Goal: Task Accomplishment & Management: Manage account settings

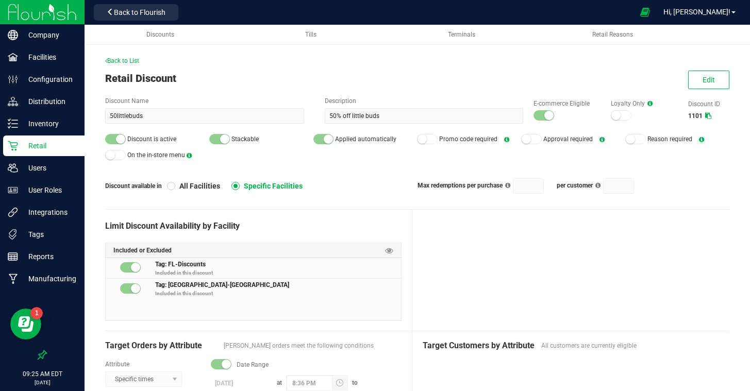
scroll to position [64, 0]
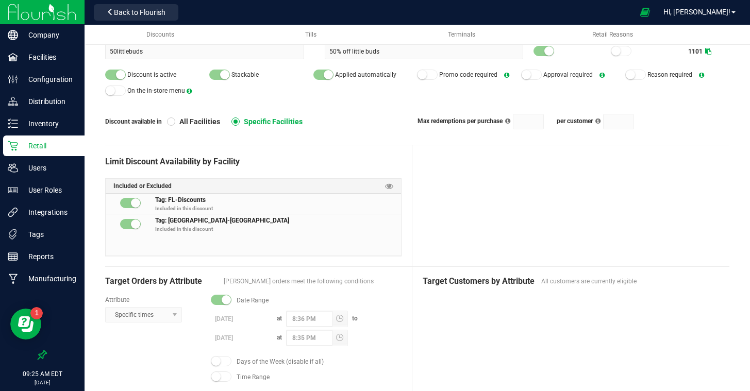
click at [35, 142] on p "Retail" at bounding box center [49, 146] width 62 height 12
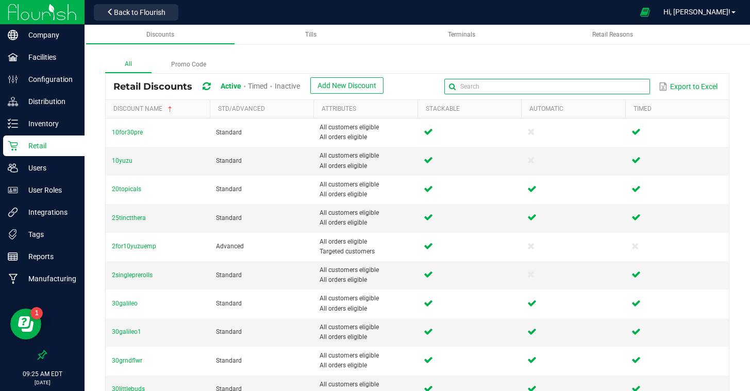
click at [614, 88] on input "text" at bounding box center [547, 86] width 206 height 15
type input "cart"
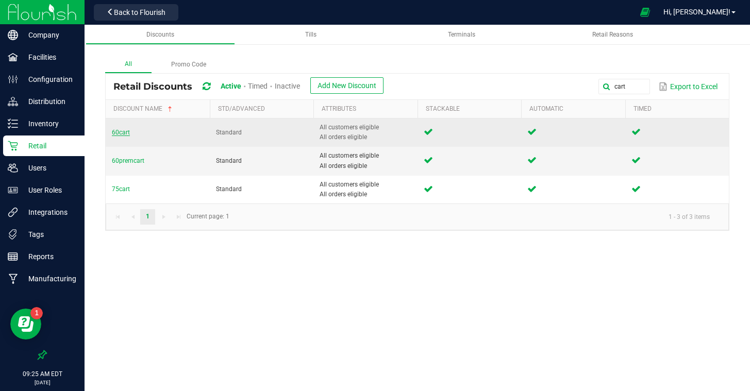
click at [124, 131] on span "60cart" at bounding box center [121, 132] width 18 height 7
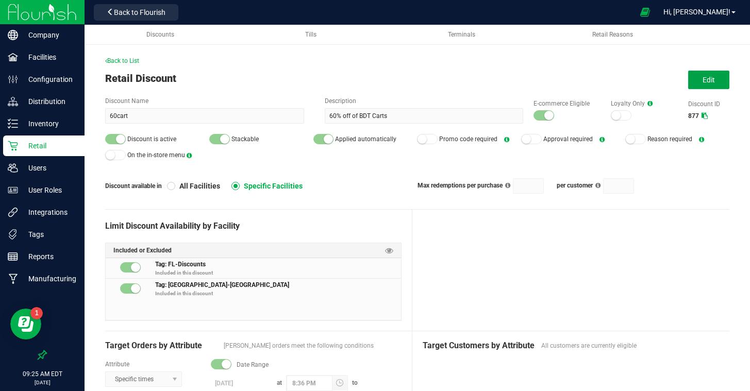
drag, startPoint x: 696, startPoint y: 84, endPoint x: 571, endPoint y: 173, distance: 153.8
click at [693, 86] on button "Edit" at bounding box center [708, 80] width 41 height 19
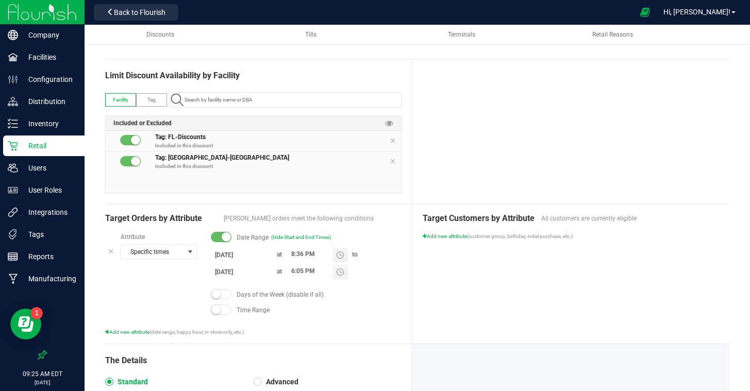
scroll to position [190, 0]
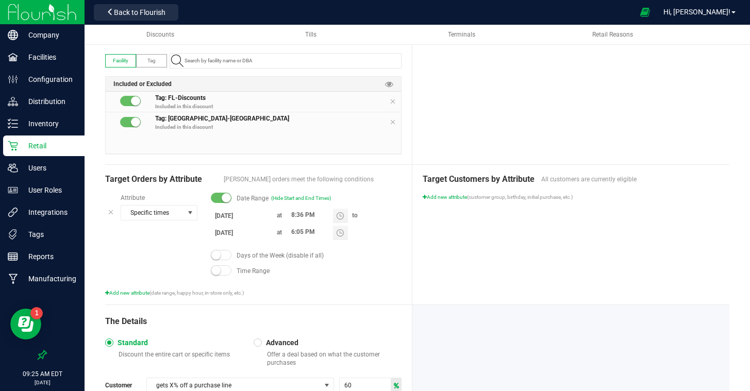
click at [226, 215] on input "[DATE]" at bounding box center [242, 215] width 62 height 13
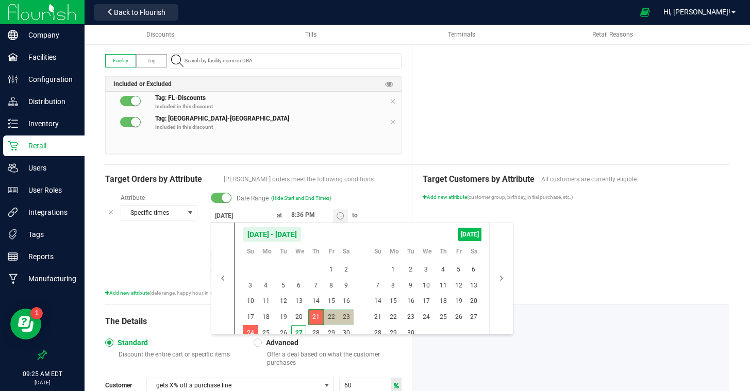
drag, startPoint x: 467, startPoint y: 235, endPoint x: 461, endPoint y: 236, distance: 5.3
click at [466, 235] on span "[DATE]" at bounding box center [469, 234] width 23 height 13
type input "[DATE]"
click at [285, 331] on span "26" at bounding box center [283, 333] width 15 height 16
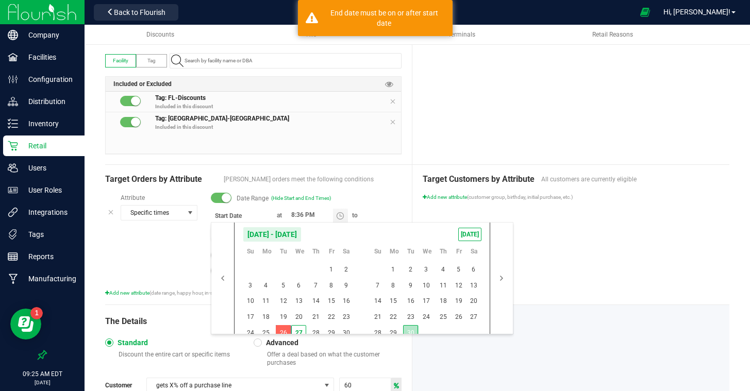
click at [411, 327] on span "30" at bounding box center [410, 333] width 15 height 16
type input "[DATE]"
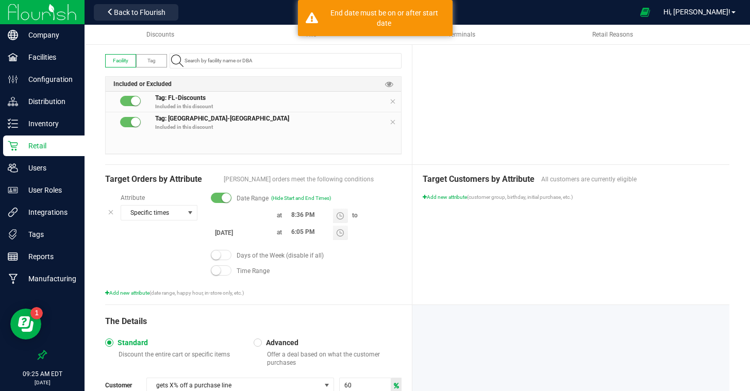
type input "month/day/year"
click at [221, 214] on input at bounding box center [242, 215] width 62 height 13
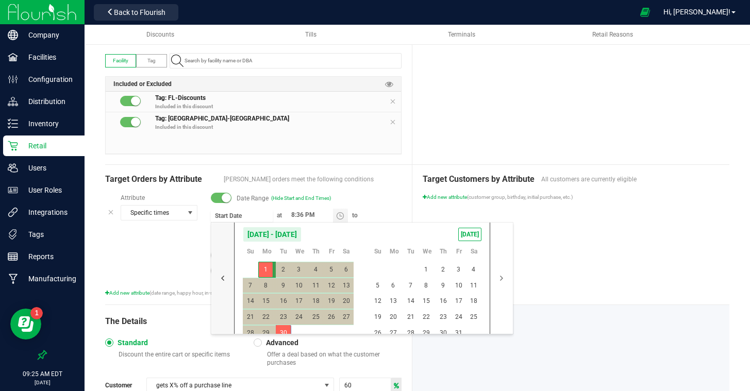
click at [225, 279] on button "button" at bounding box center [222, 278] width 23 height 111
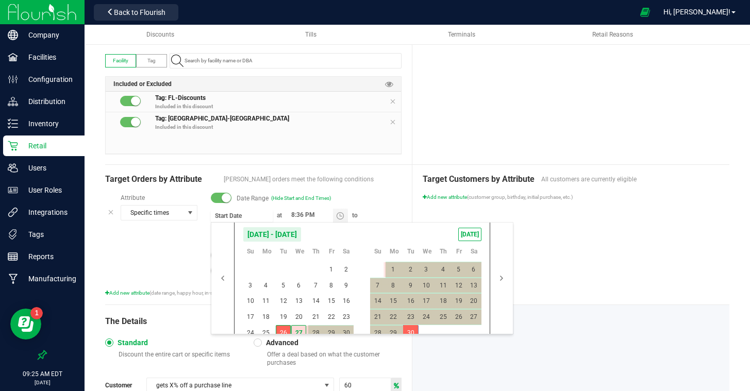
click at [278, 333] on span "26" at bounding box center [283, 333] width 15 height 16
type input "[DATE]"
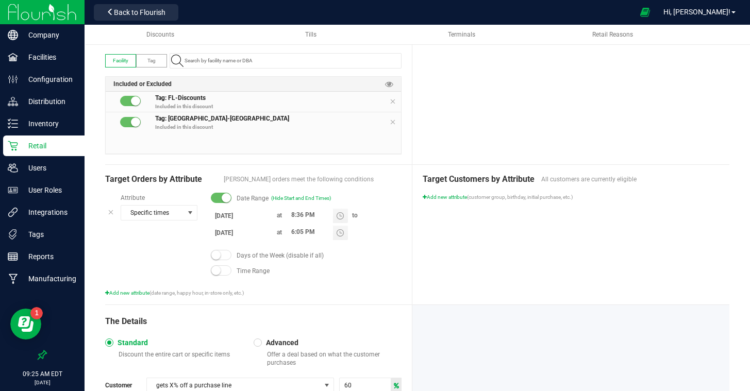
click at [647, 270] on div "Target Customers by Attribute All customers are currently eligible Add new attr…" at bounding box center [570, 235] width 317 height 140
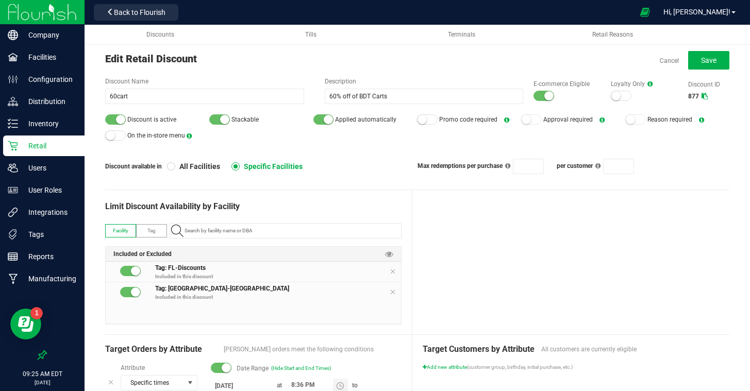
scroll to position [0, 0]
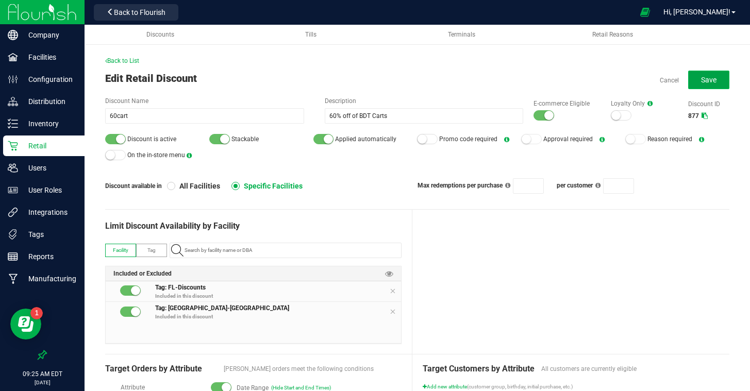
click at [706, 78] on span "Save" at bounding box center [708, 80] width 15 height 8
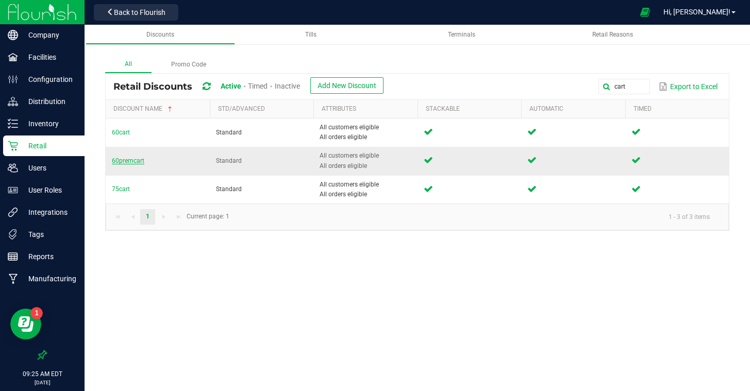
click at [126, 162] on span "60premcart" at bounding box center [128, 160] width 32 height 7
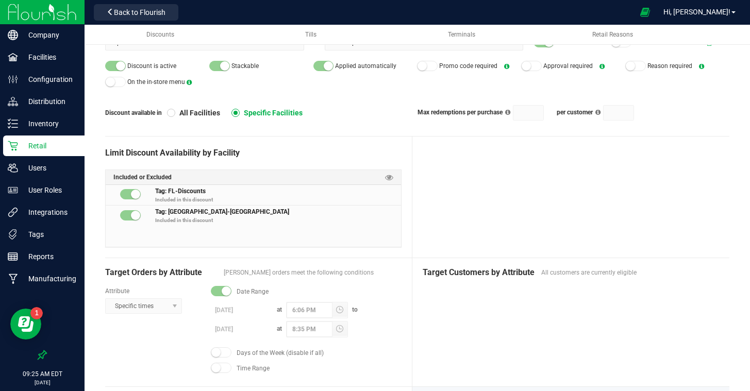
scroll to position [86, 0]
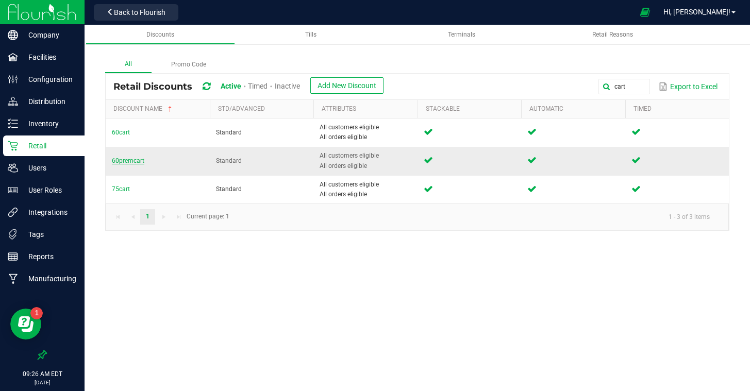
click at [126, 162] on span "60premcart" at bounding box center [128, 160] width 32 height 7
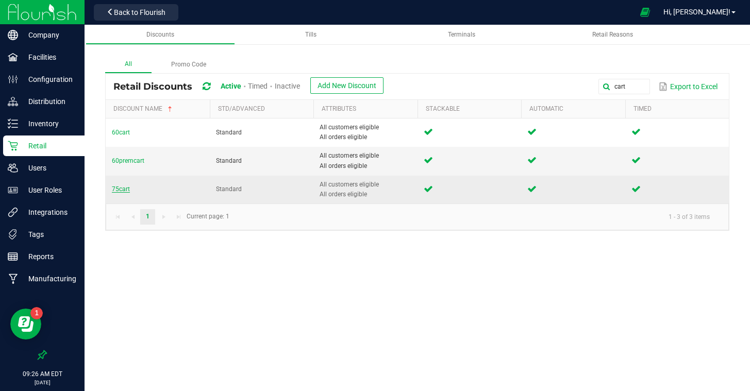
click at [119, 190] on span "75cart" at bounding box center [121, 189] width 18 height 7
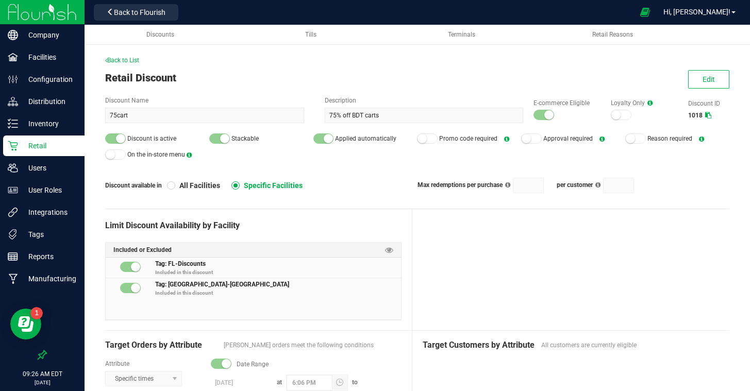
scroll to position [2, 0]
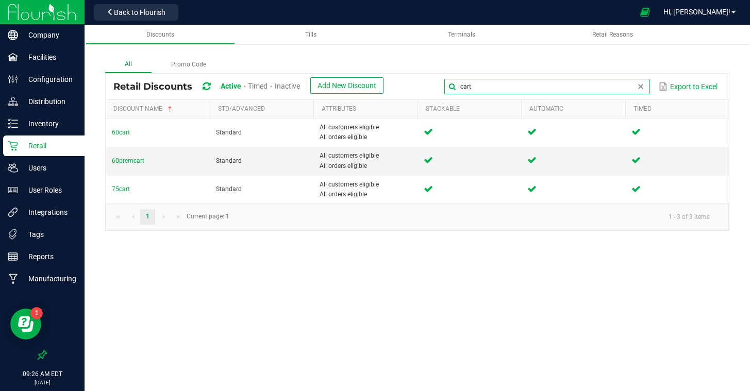
drag, startPoint x: 632, startPoint y: 87, endPoint x: 443, endPoint y: 68, distance: 189.2
click at [443, 68] on div "All Promo Code Retail Discounts Active Timed Inactive Add New Discount cart Exp…" at bounding box center [417, 143] width 624 height 175
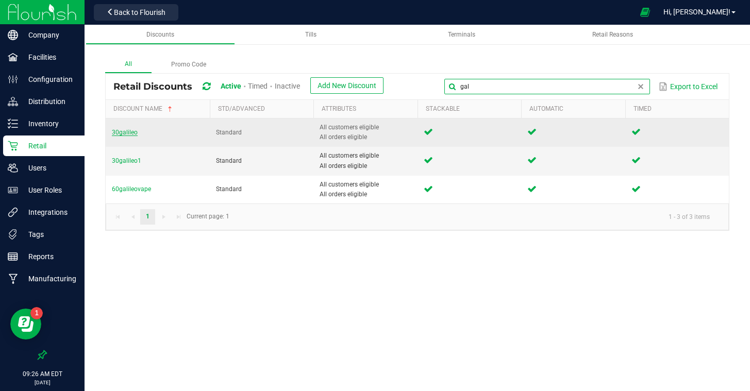
type input "gal"
click at [124, 131] on span "30galileo" at bounding box center [125, 132] width 26 height 7
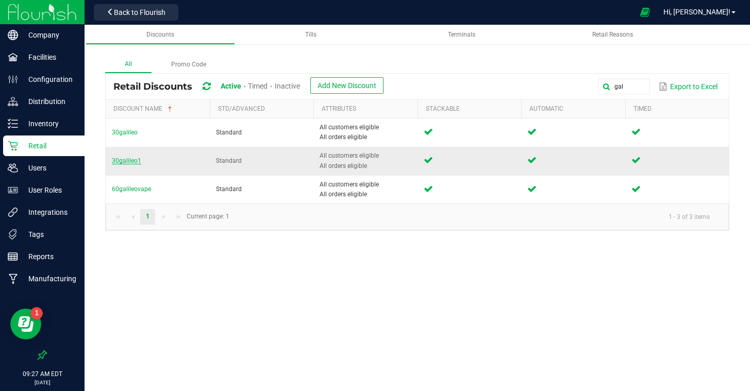
click at [127, 159] on span "30galileo1" at bounding box center [126, 160] width 29 height 7
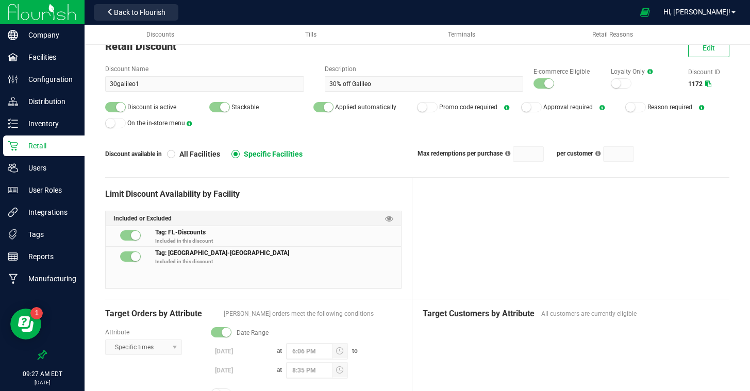
scroll to position [67, 0]
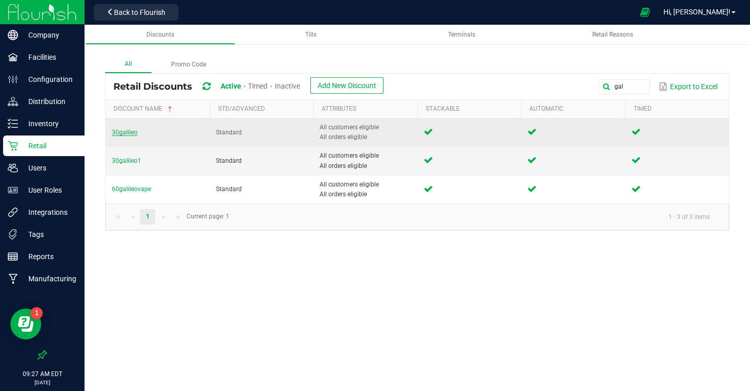
click at [120, 131] on span "30galileo" at bounding box center [125, 132] width 26 height 7
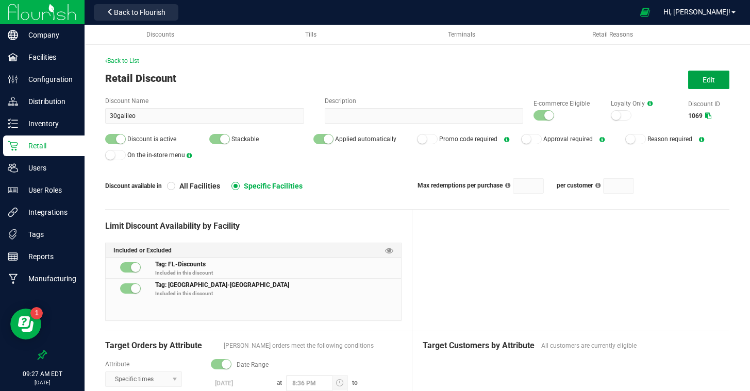
click at [690, 88] on button "Edit" at bounding box center [708, 80] width 41 height 19
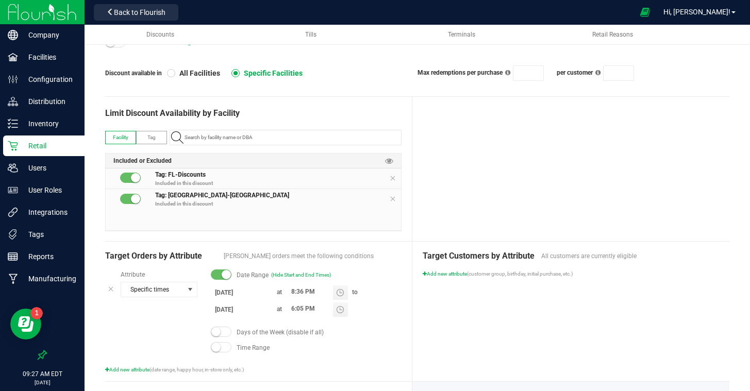
scroll to position [119, 0]
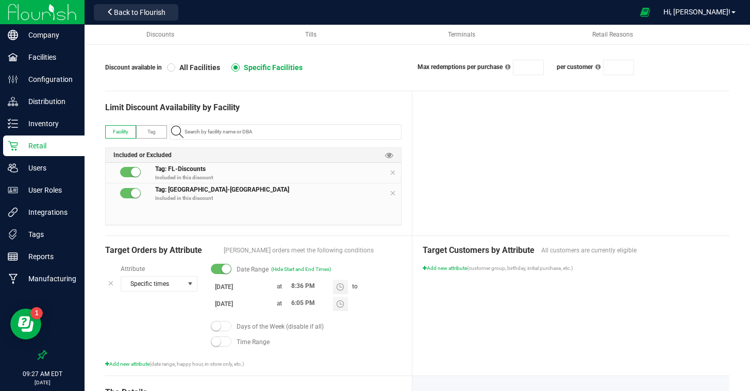
click at [251, 282] on input "[DATE]" at bounding box center [242, 286] width 62 height 13
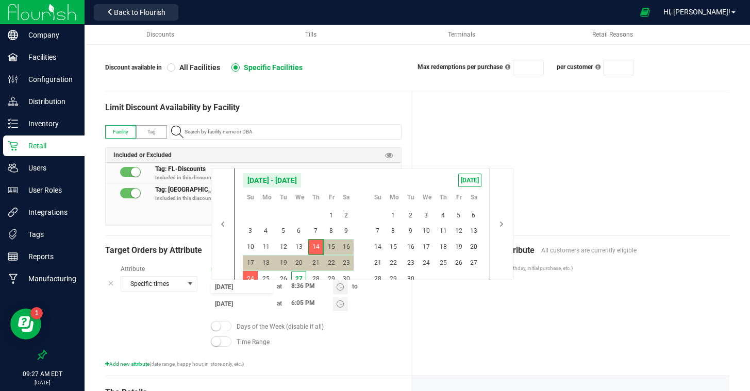
scroll to position [0, 0]
click at [279, 275] on span "26" at bounding box center [283, 279] width 15 height 16
type input "[DATE]"
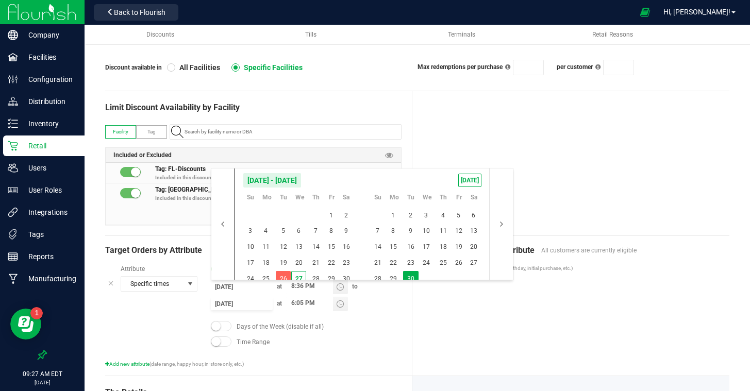
drag, startPoint x: 410, startPoint y: 276, endPoint x: 420, endPoint y: 294, distance: 20.5
click at [409, 277] on span "30" at bounding box center [410, 279] width 15 height 16
type input "[DATE]"
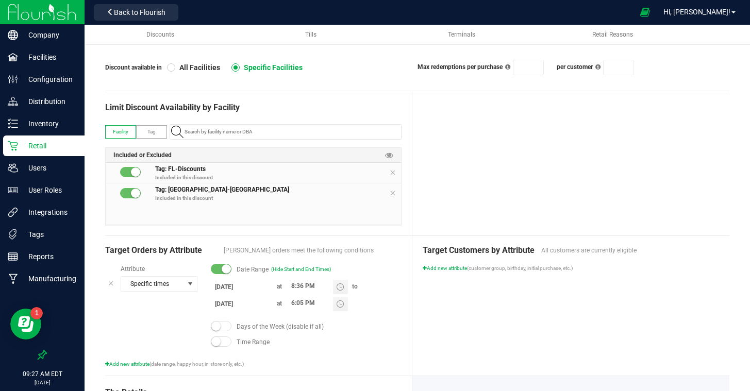
drag, startPoint x: 450, startPoint y: 317, endPoint x: 444, endPoint y: 313, distance: 7.4
click at [450, 317] on div "Target Customers by Attribute All customers are currently eligible Add new attr…" at bounding box center [570, 306] width 317 height 140
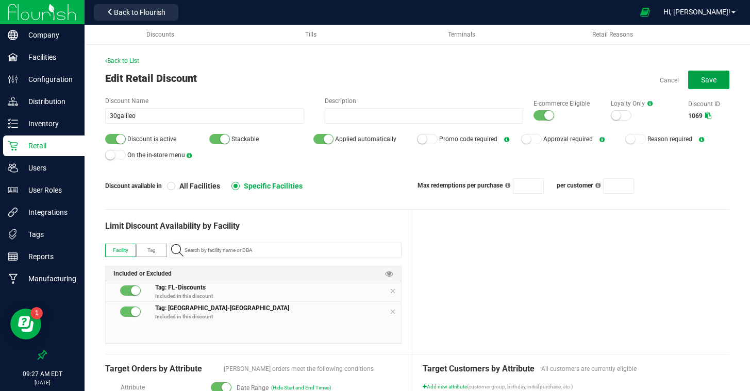
drag, startPoint x: 703, startPoint y: 80, endPoint x: 599, endPoint y: 73, distance: 104.4
click at [702, 80] on span "Save" at bounding box center [708, 80] width 15 height 8
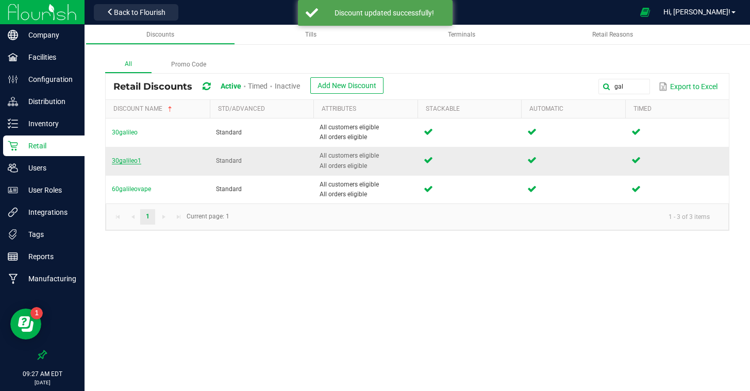
click at [128, 164] on span "30galileo1" at bounding box center [126, 160] width 29 height 7
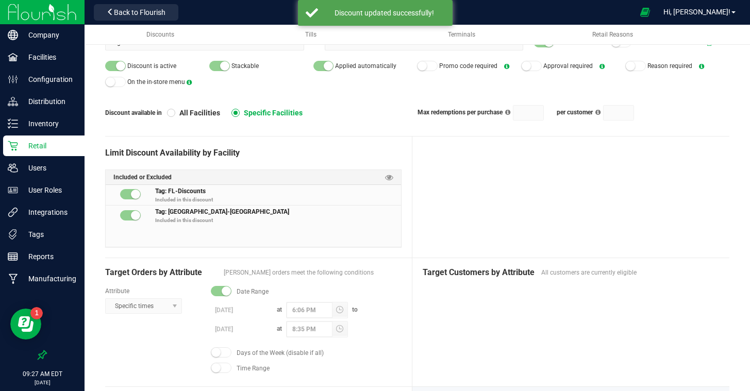
scroll to position [105, 0]
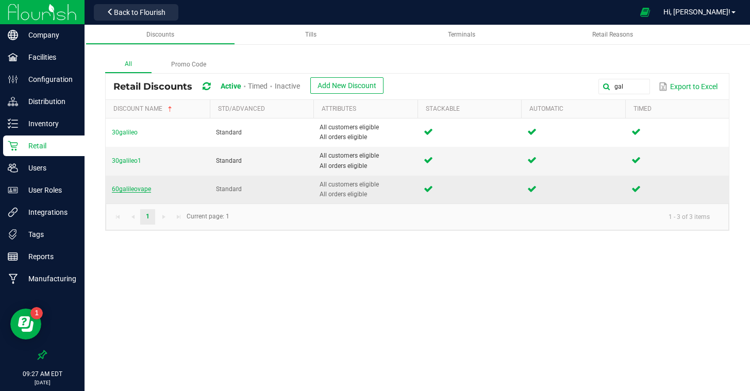
click at [139, 188] on span "60galileovape" at bounding box center [131, 189] width 39 height 7
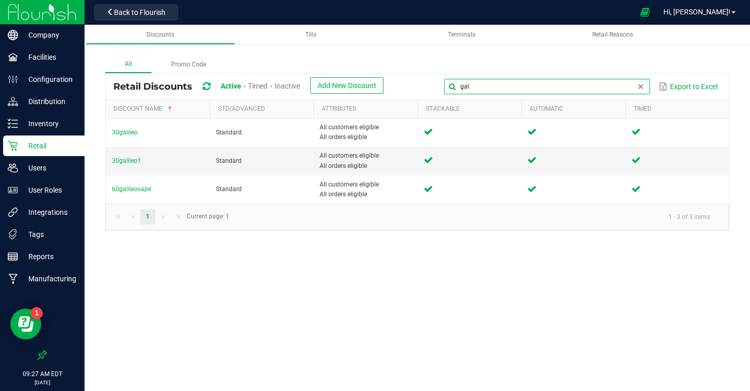
drag, startPoint x: 629, startPoint y: 92, endPoint x: 507, endPoint y: 72, distance: 123.8
click at [507, 72] on div "All Promo Code Retail Discounts Active Timed Inactive Add New Discount gal Expo…" at bounding box center [417, 143] width 624 height 175
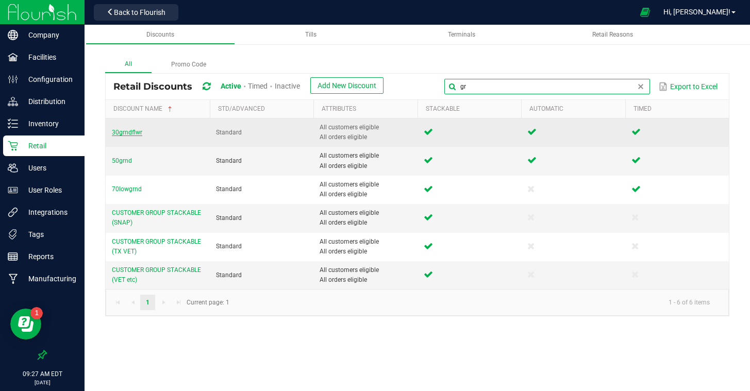
type input "gr"
click at [124, 130] on span "30grndflwr" at bounding box center [127, 132] width 30 height 7
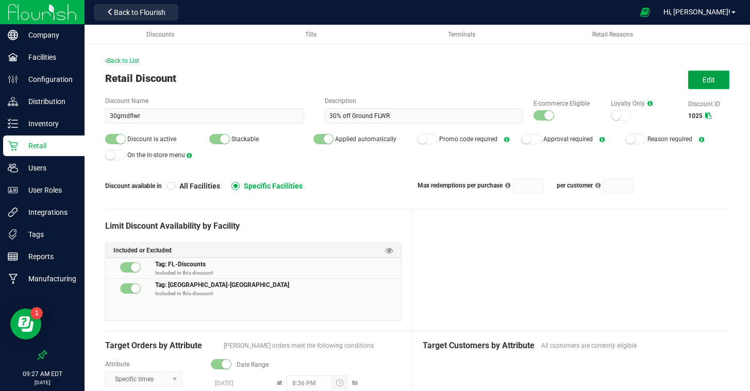
drag, startPoint x: 710, startPoint y: 85, endPoint x: 697, endPoint y: 92, distance: 14.8
click at [709, 85] on button "Edit" at bounding box center [708, 80] width 41 height 19
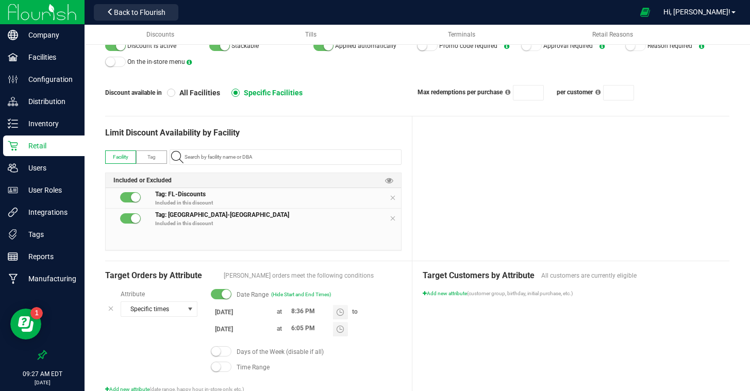
scroll to position [133, 0]
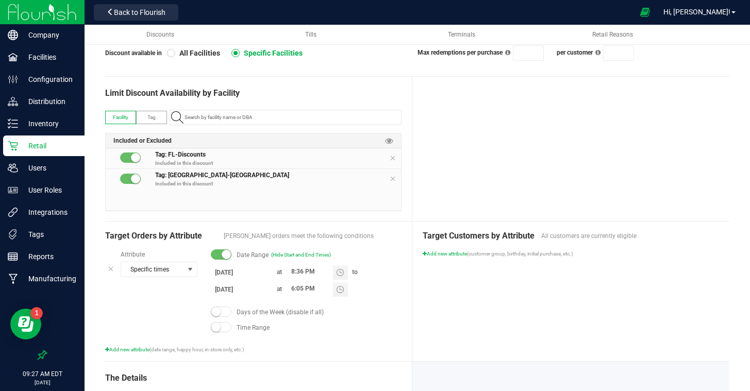
click at [241, 273] on input "[DATE]" at bounding box center [242, 272] width 62 height 13
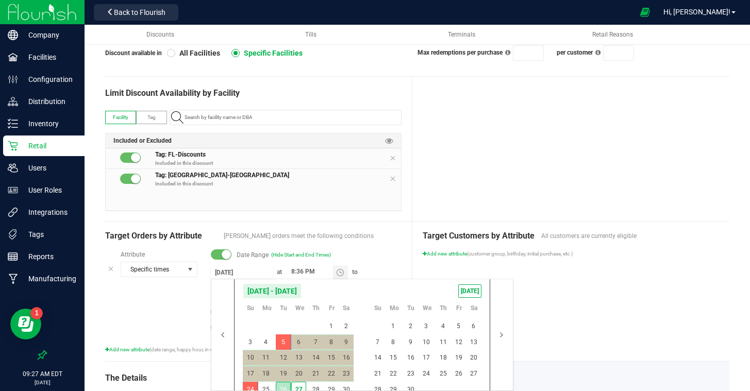
click at [282, 385] on span "26" at bounding box center [283, 390] width 15 height 16
type input "[DATE]"
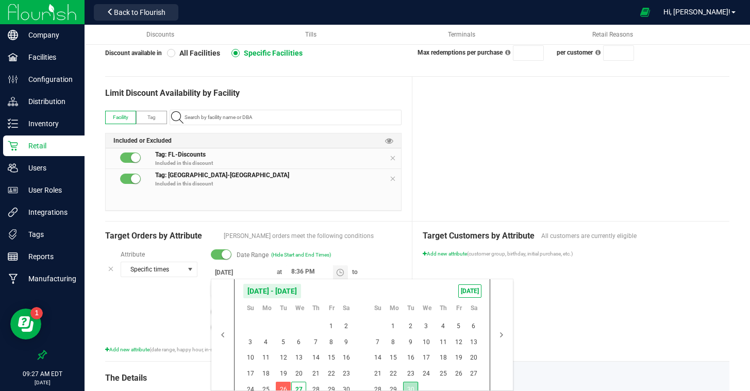
click at [415, 388] on span "30" at bounding box center [410, 390] width 15 height 16
type input "[DATE]"
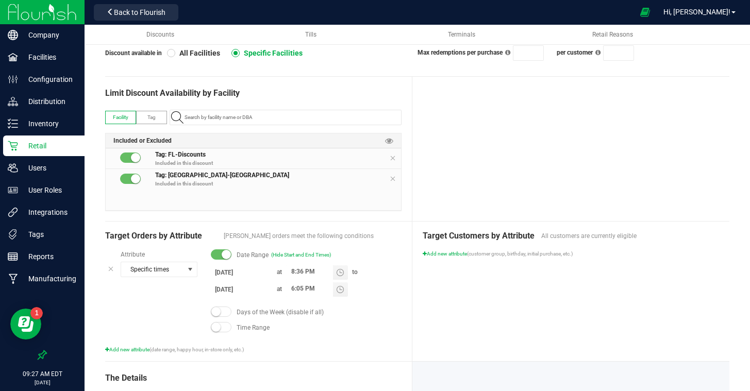
click at [590, 317] on div "Target Customers by Attribute All customers are currently eligible Add new attr…" at bounding box center [570, 292] width 317 height 140
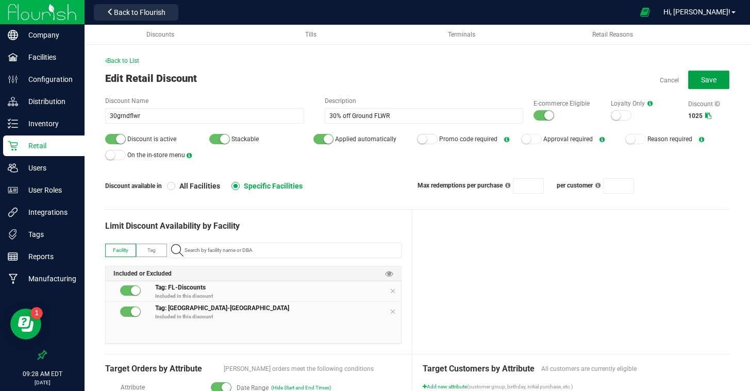
click at [709, 78] on span "Save" at bounding box center [708, 80] width 15 height 8
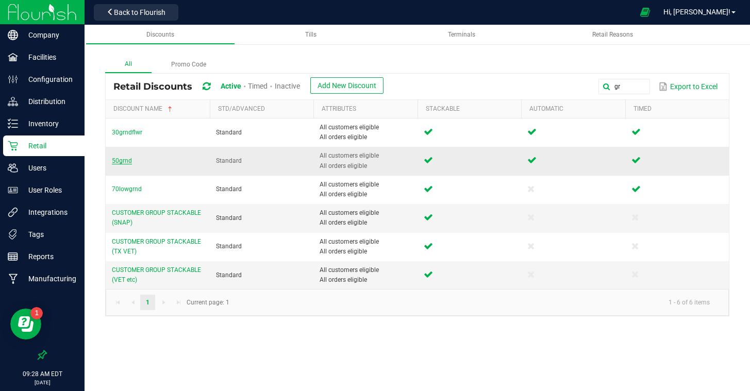
click at [124, 162] on span "50grnd" at bounding box center [122, 160] width 20 height 7
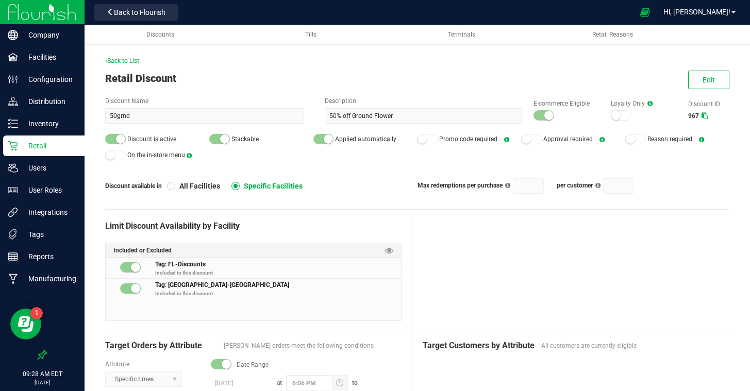
scroll to position [62, 0]
